Goal: Check status: Check status

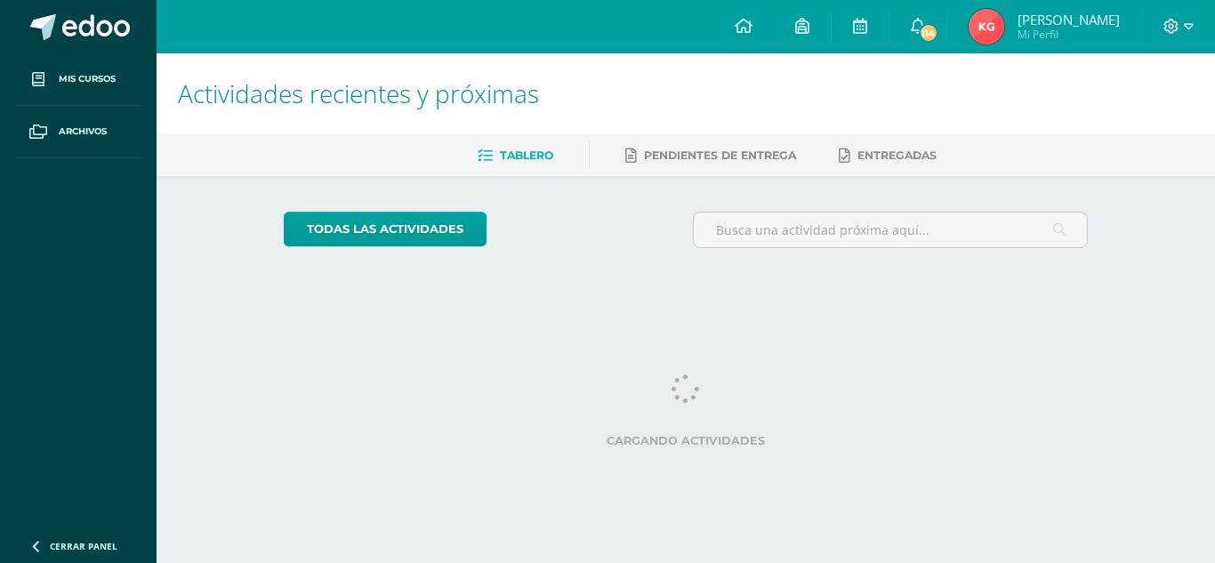
click at [746, 298] on html "Mis cursos Archivos Cerrar panel Arte Tercero Básico "Sección A" Ciencias Natur…" at bounding box center [607, 149] width 1215 height 298
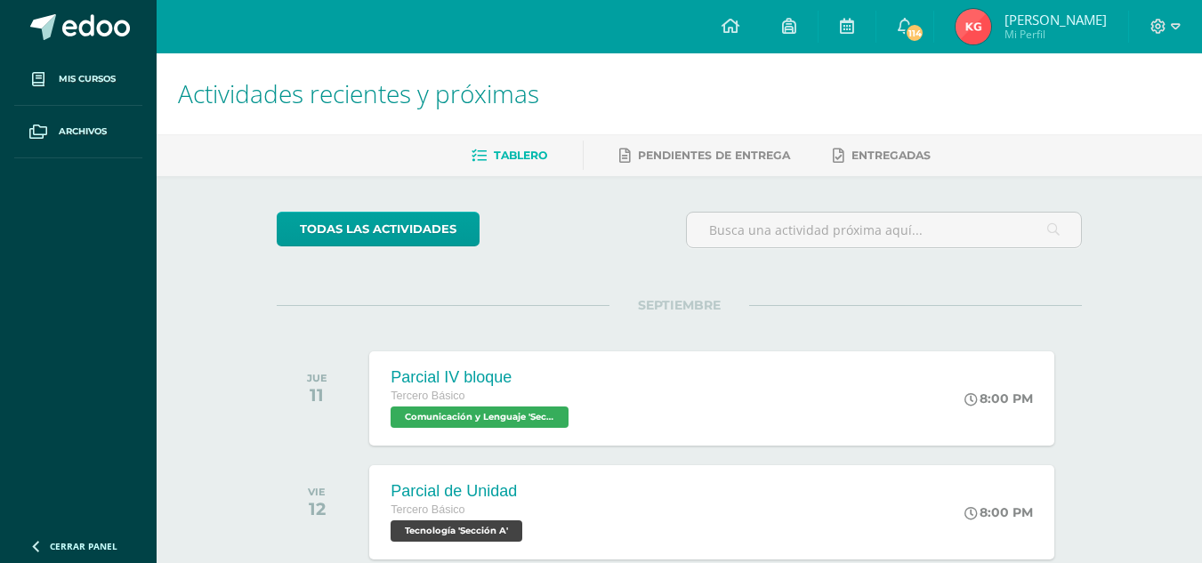
click at [977, 9] on img at bounding box center [973, 27] width 36 height 36
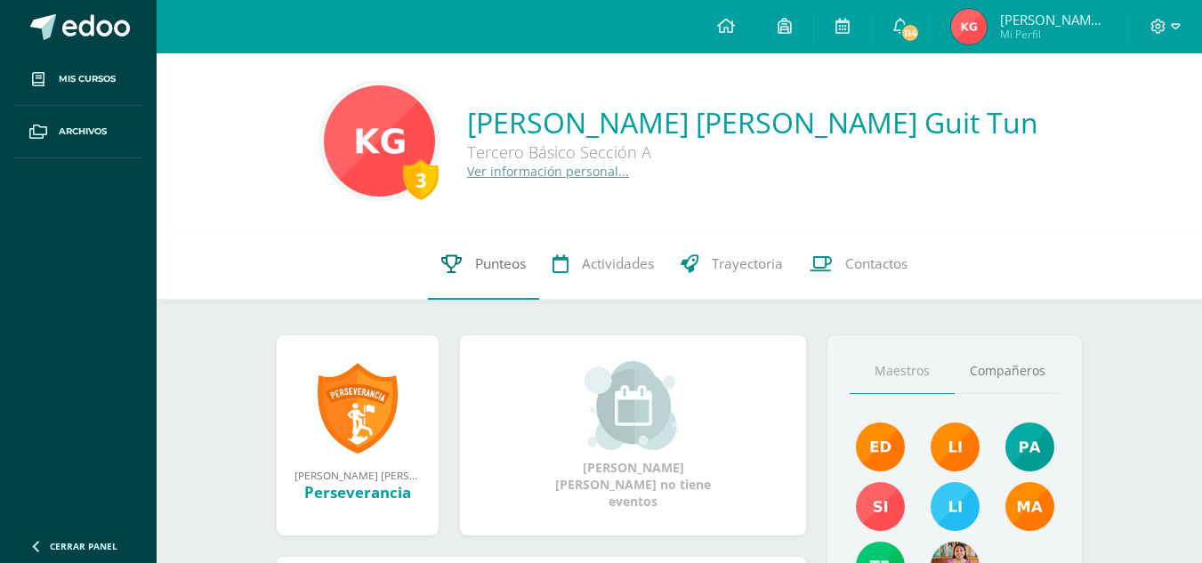
click at [484, 295] on link "Punteos" at bounding box center [483, 264] width 111 height 71
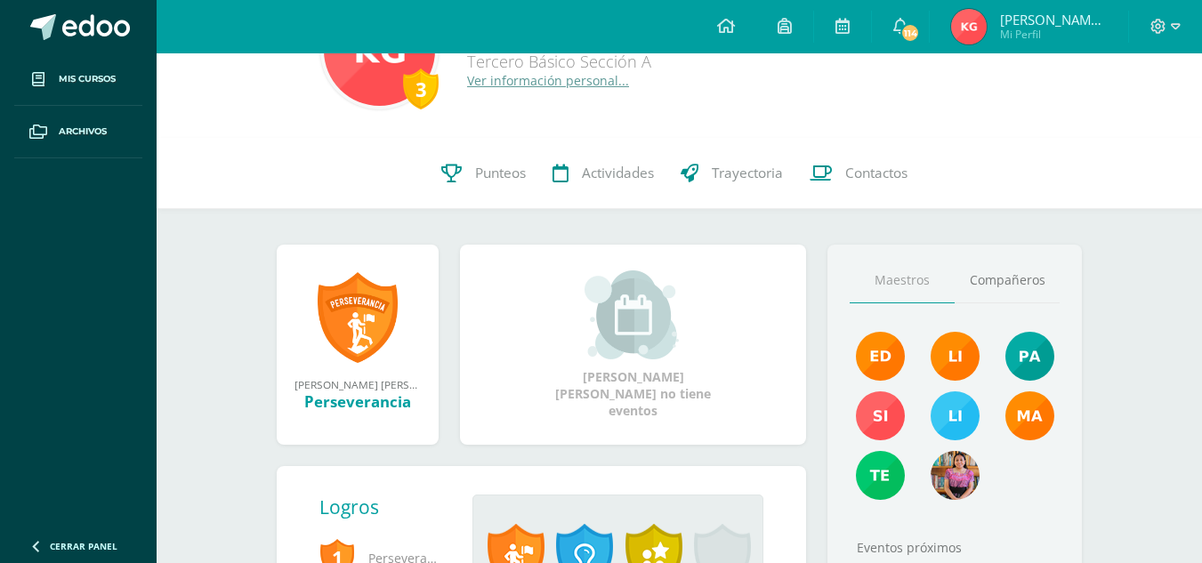
scroll to position [97, 0]
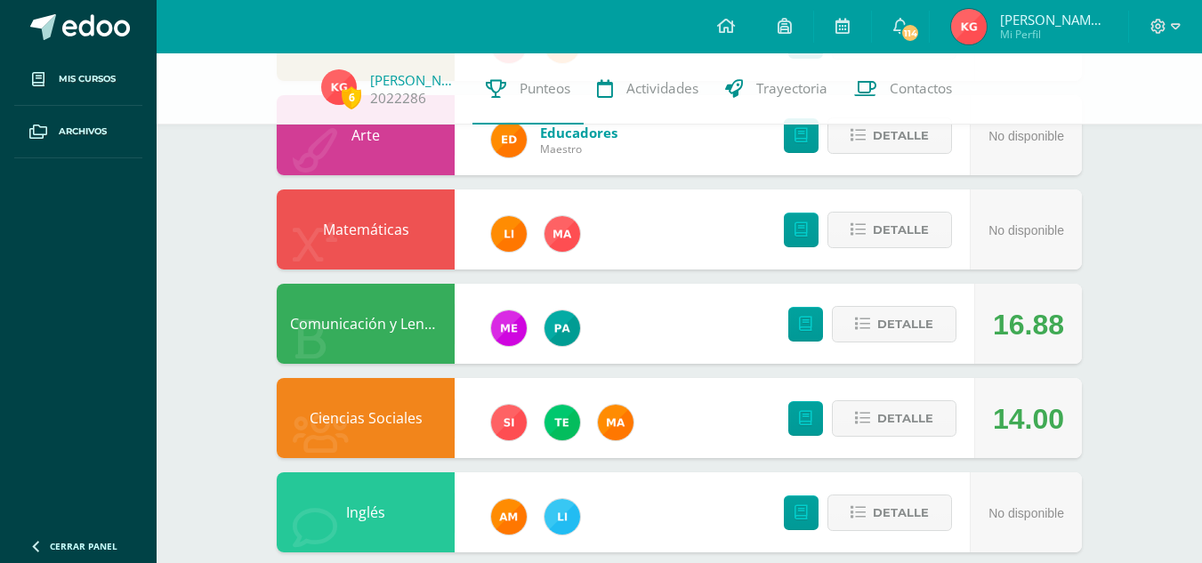
scroll to position [676, 0]
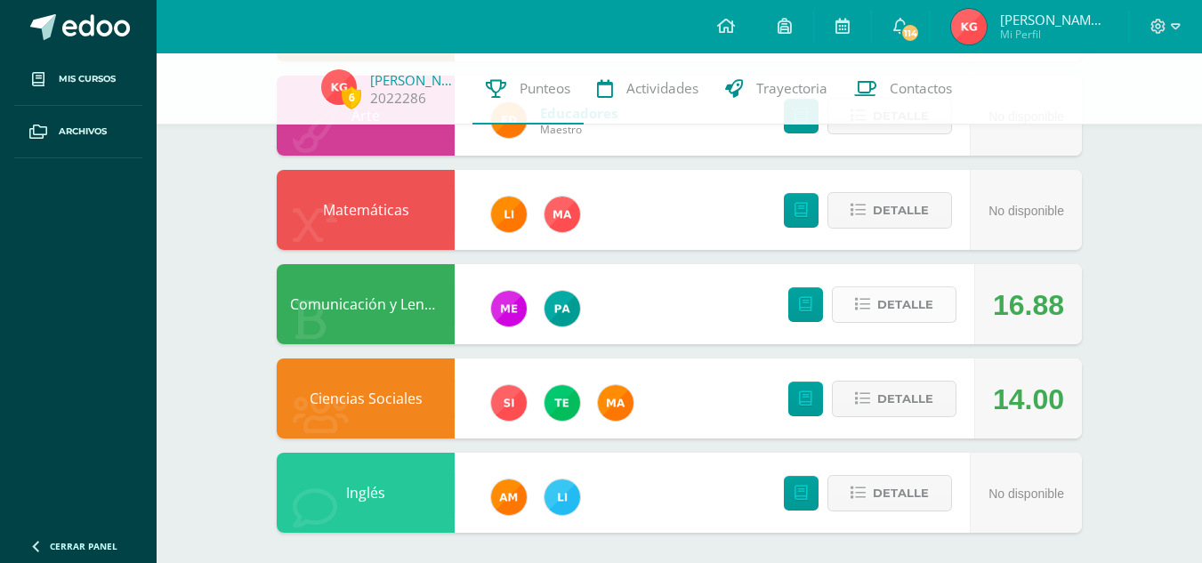
click at [901, 307] on span "Detalle" at bounding box center [905, 304] width 56 height 33
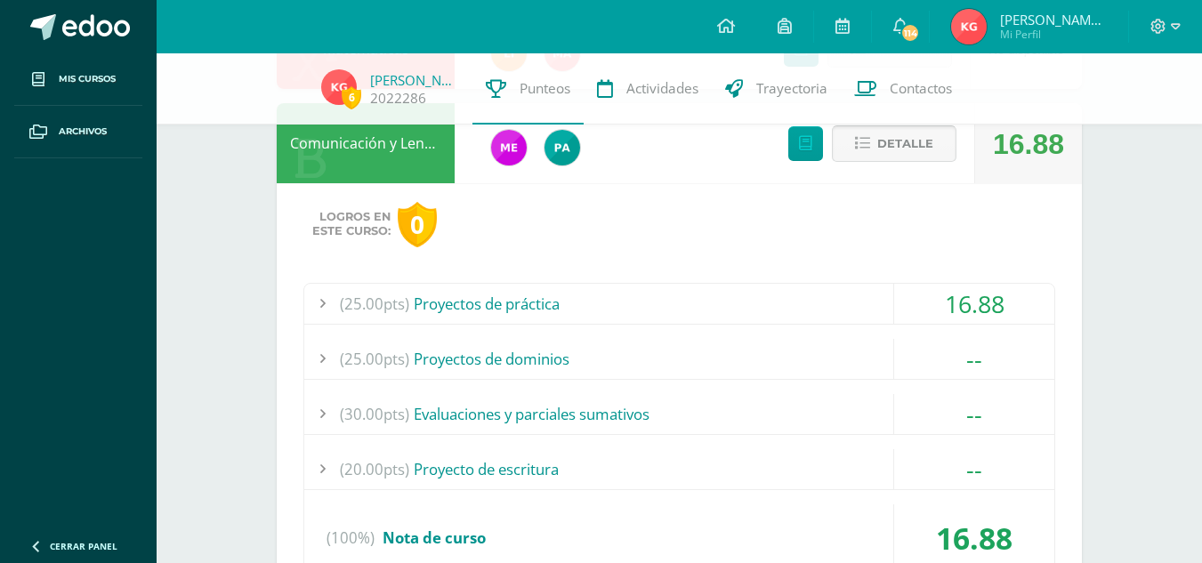
scroll to position [839, 0]
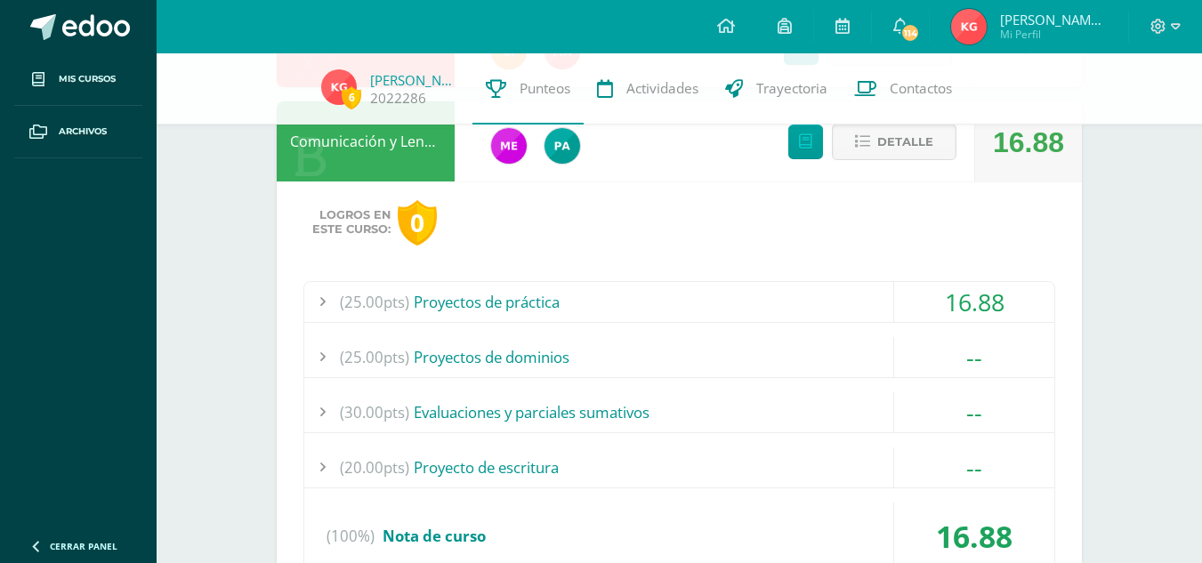
click at [941, 296] on div "16.88" at bounding box center [974, 302] width 160 height 40
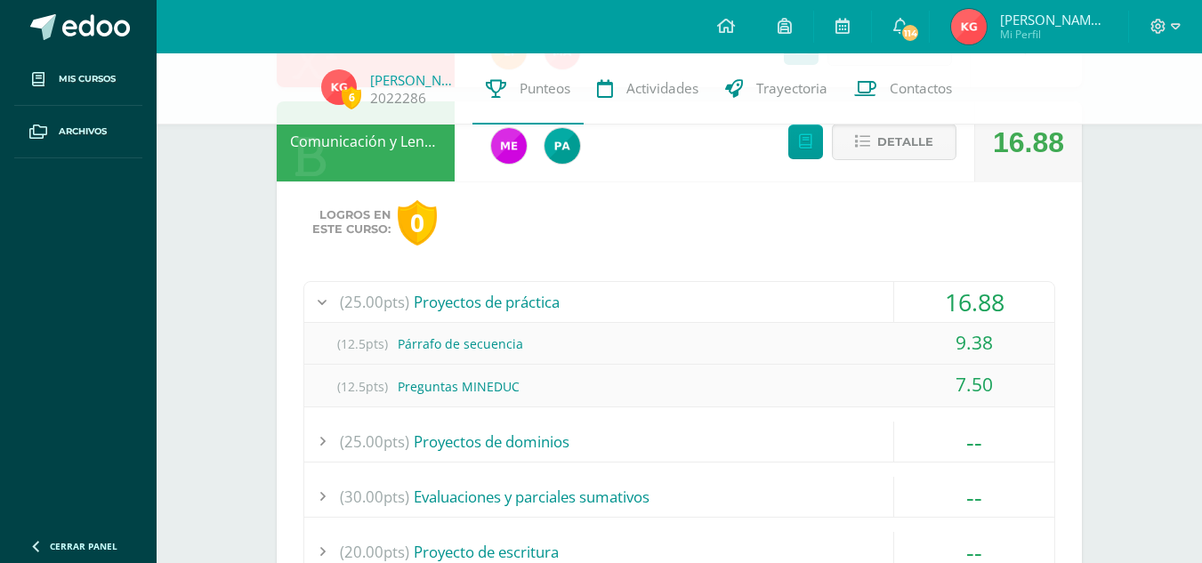
click at [971, 294] on div "16.88" at bounding box center [974, 302] width 160 height 40
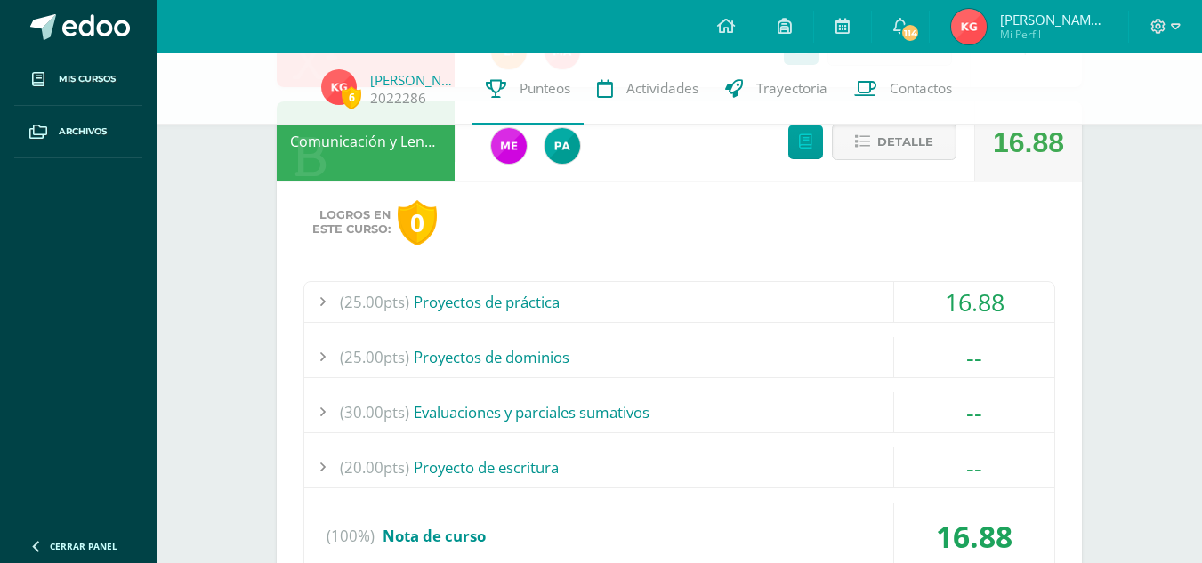
click at [944, 337] on div "--" at bounding box center [974, 357] width 160 height 40
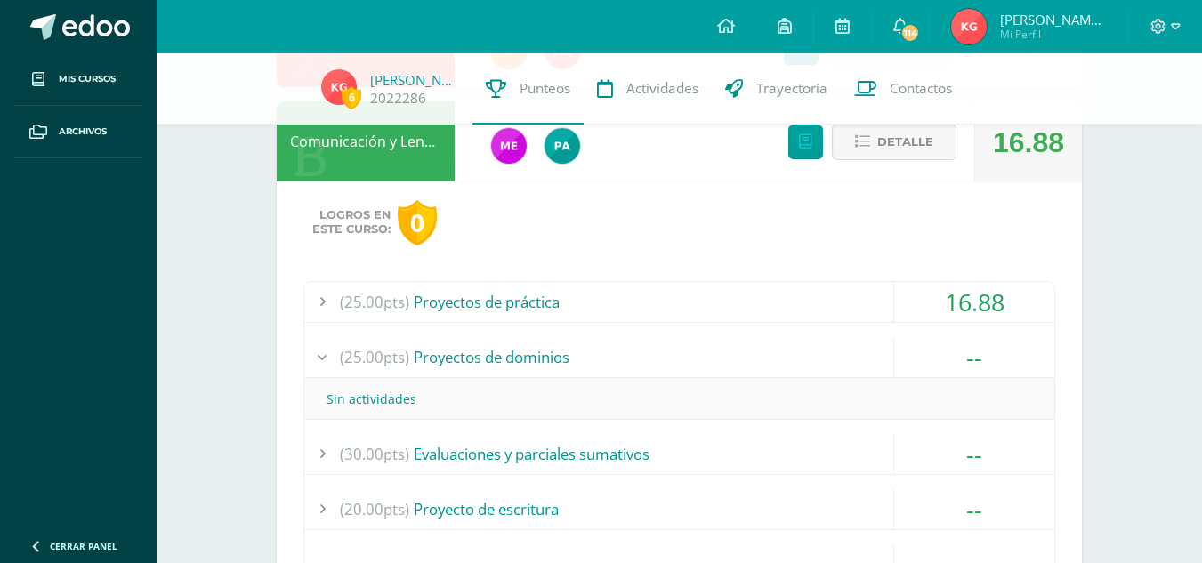
click at [918, 381] on div "Sin actividades" at bounding box center [679, 399] width 750 height 40
click at [906, 405] on div "Sin actividades" at bounding box center [679, 399] width 750 height 40
click at [1017, 459] on div "--" at bounding box center [974, 454] width 160 height 40
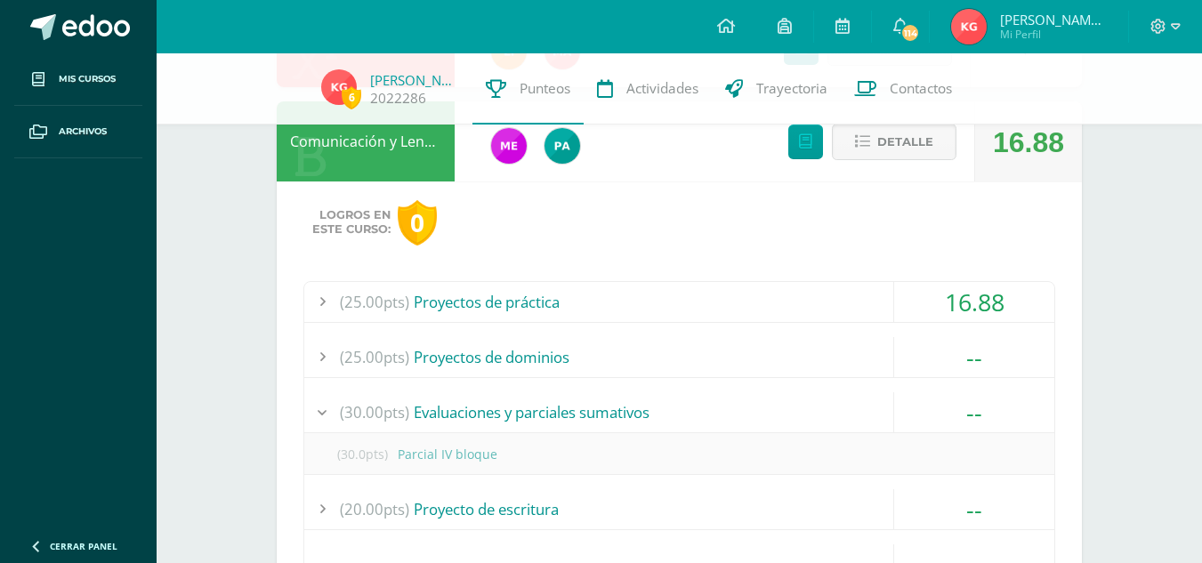
click at [969, 311] on div "16.88" at bounding box center [974, 302] width 160 height 40
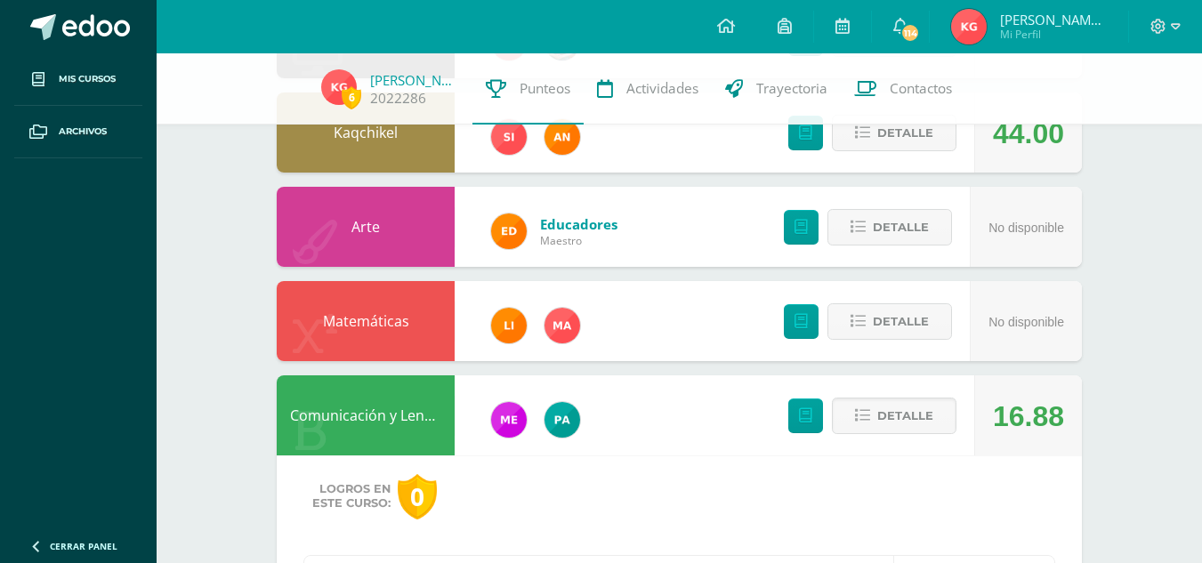
scroll to position [561, 0]
